Goal: Task Accomplishment & Management: Use online tool/utility

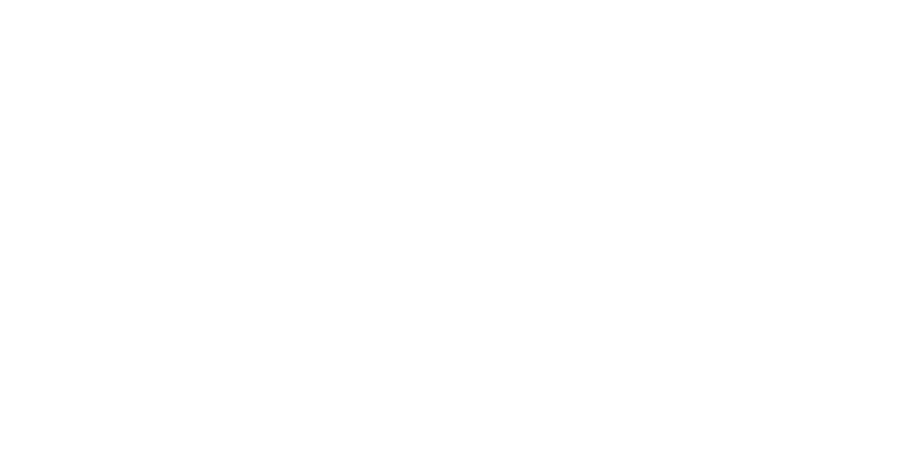
scroll to position [103, 0]
click at [915, 318] on div "Loading..." at bounding box center [458, 227] width 916 height 454
click at [878, 453] on div "Loading..." at bounding box center [458, 284] width 838 height 454
click at [878, 202] on div "Loading..." at bounding box center [458, 284] width 838 height 454
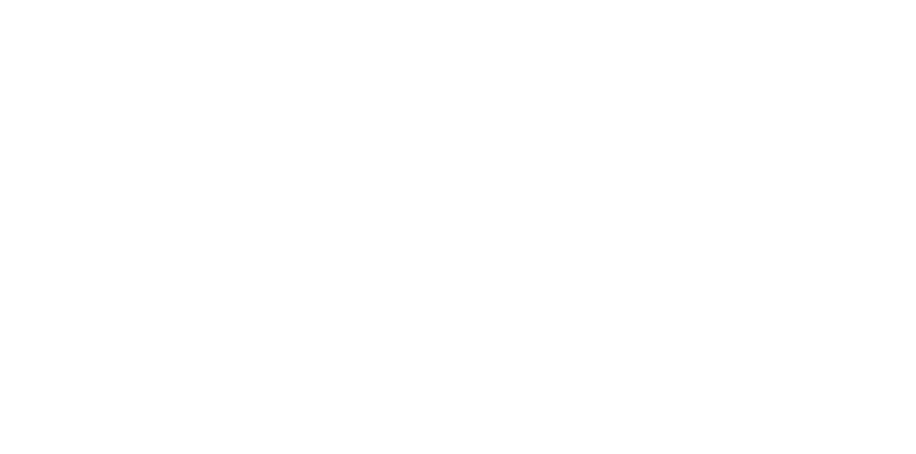
click at [150, 120] on div "Collaborate" at bounding box center [121, 125] width 57 height 13
click at [644, 422] on div at bounding box center [460, 414] width 367 height 15
click at [805, 424] on button "Send" at bounding box center [777, 413] width 57 height 21
click at [766, 73] on button "Close" at bounding box center [740, 79] width 52 height 23
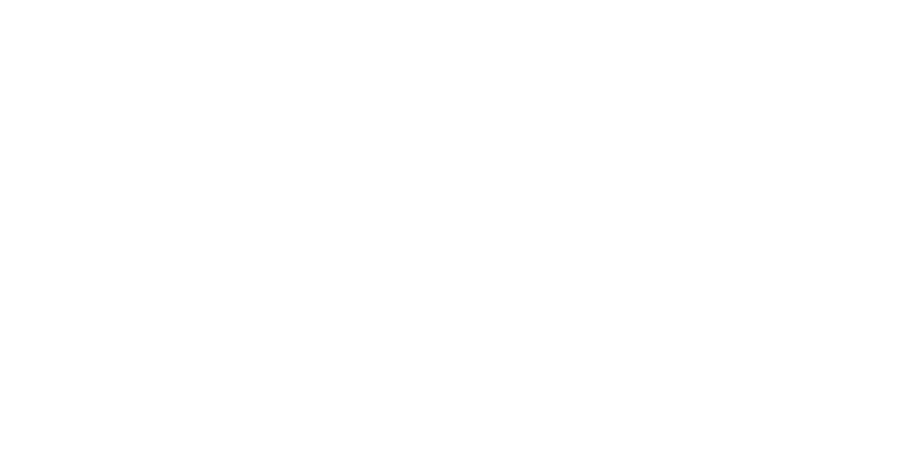
scroll to position [358, 0]
click at [132, 196] on div "Tracking" at bounding box center [112, 196] width 39 height 13
click at [591, 404] on icon "button" at bounding box center [586, 404] width 7 height 8
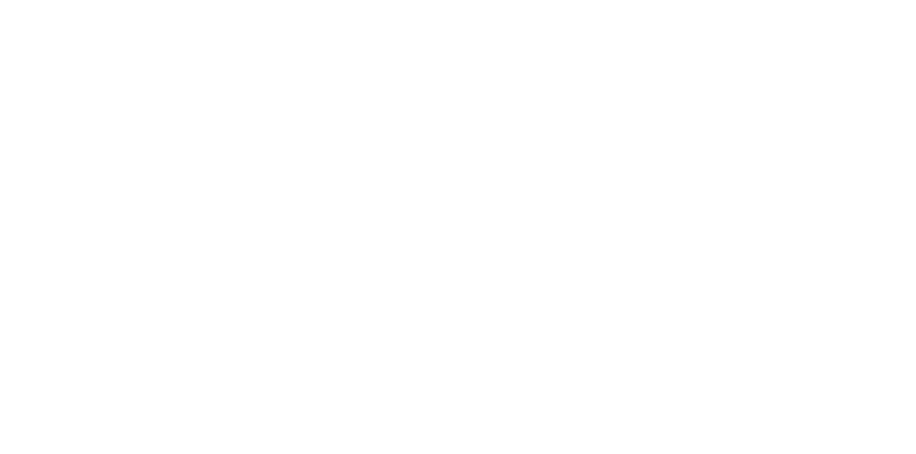
type input "m"
click at [452, 223] on button "Clock On" at bounding box center [413, 226] width 79 height 23
click at [608, 405] on button "button" at bounding box center [600, 404] width 18 height 18
click at [452, 225] on button "Clock Off" at bounding box center [413, 226] width 79 height 23
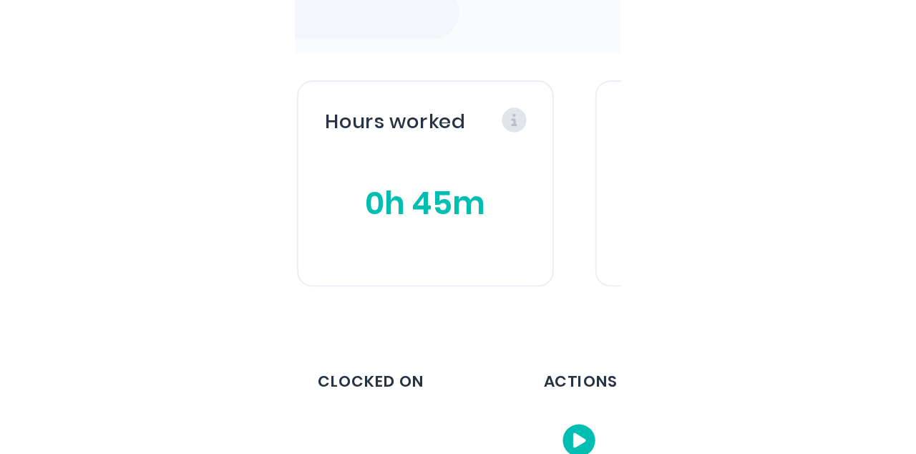
scroll to position [0, 0]
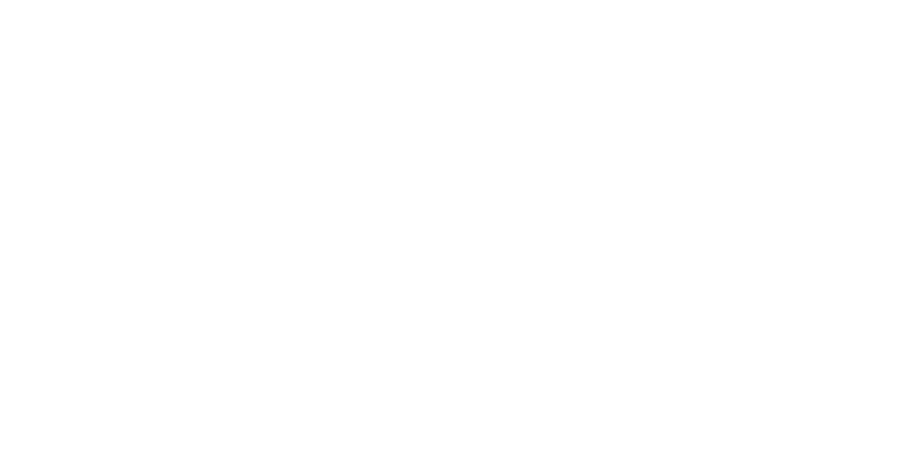
click at [766, 73] on button "Close" at bounding box center [740, 79] width 52 height 23
click at [190, 130] on button "Collaborate" at bounding box center [122, 125] width 136 height 36
click at [644, 422] on div at bounding box center [460, 414] width 367 height 15
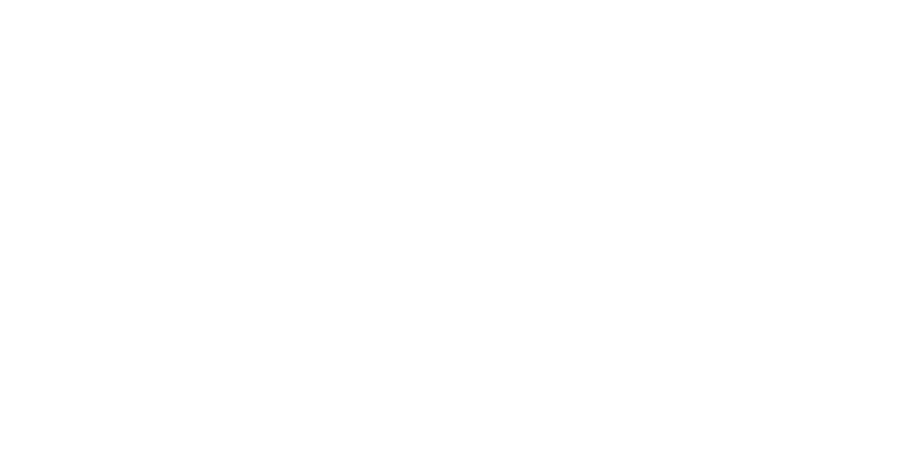
click at [805, 424] on button "Send" at bounding box center [777, 413] width 57 height 21
click at [766, 78] on button "Close" at bounding box center [740, 79] width 52 height 23
click at [132, 193] on div "Tracking" at bounding box center [112, 196] width 39 height 13
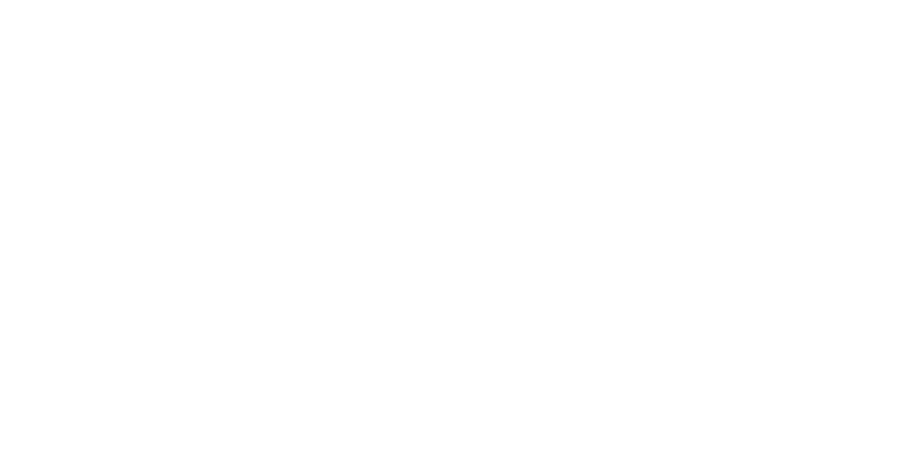
click at [606, 406] on button "button" at bounding box center [597, 404] width 18 height 18
click at [354, 186] on input "text" at bounding box center [352, 182] width 3 height 15
type input "m"
click at [452, 225] on button "Clock On" at bounding box center [413, 226] width 79 height 23
